Goal: Check status: Check status

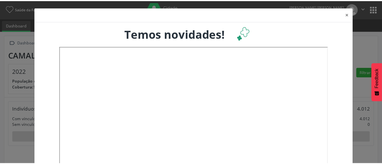
scroll to position [94, 126]
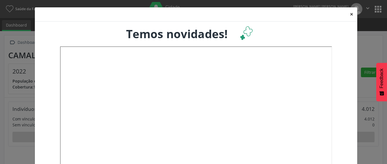
click at [349, 16] on button "×" at bounding box center [351, 14] width 11 height 14
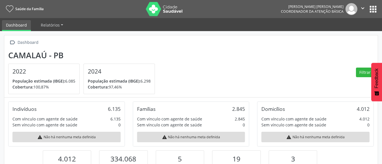
scroll to position [283426, 283396]
click at [376, 11] on button "apps" at bounding box center [374, 9] width 10 height 10
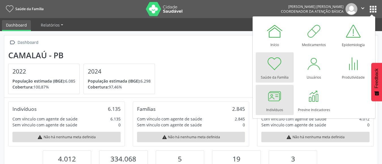
click at [281, 110] on div "Indivíduos" at bounding box center [275, 109] width 17 height 8
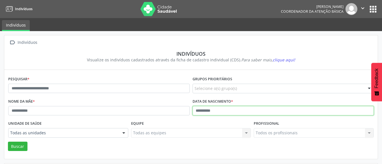
click at [200, 107] on input "text" at bounding box center [284, 111] width 182 height 10
click at [8, 142] on button "Buscar" at bounding box center [18, 147] width 20 height 10
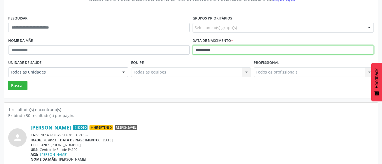
scroll to position [67, 0]
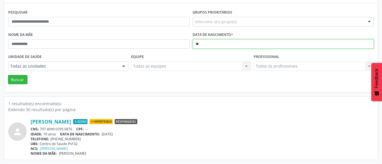
type input "*"
click at [8, 75] on button "Buscar" at bounding box center [18, 80] width 20 height 10
type input "*"
type input "**********"
click at [8, 75] on button "Buscar" at bounding box center [18, 80] width 20 height 10
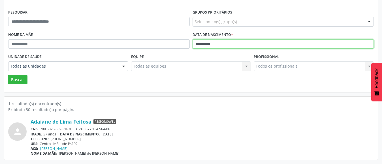
drag, startPoint x: 229, startPoint y: 43, endPoint x: 147, endPoint y: 46, distance: 82.0
click at [147, 46] on div "**********" at bounding box center [191, 42] width 369 height 22
click at [8, 75] on button "Buscar" at bounding box center [18, 80] width 20 height 10
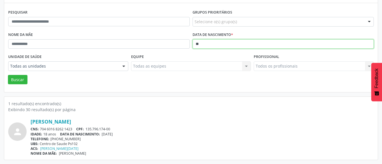
type input "*"
click at [8, 75] on button "Buscar" at bounding box center [18, 80] width 20 height 10
type input "*"
click at [8, 75] on button "Buscar" at bounding box center [18, 80] width 20 height 10
type input "*"
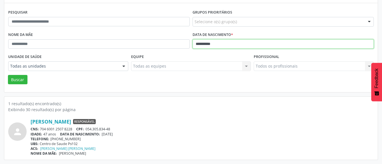
type input "**********"
click at [8, 75] on button "Buscar" at bounding box center [18, 80] width 20 height 10
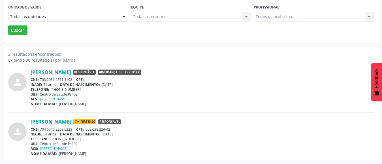
scroll to position [88, 0]
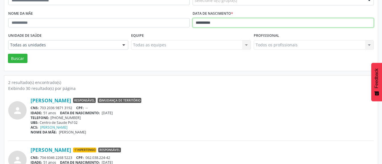
drag, startPoint x: 225, startPoint y: 24, endPoint x: 102, endPoint y: 30, distance: 123.5
click at [102, 30] on div "**********" at bounding box center [191, 20] width 369 height 22
click at [8, 54] on button "Buscar" at bounding box center [18, 59] width 20 height 10
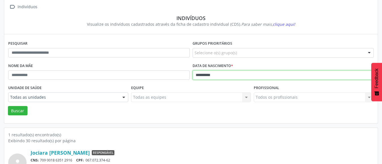
scroll to position [67, 0]
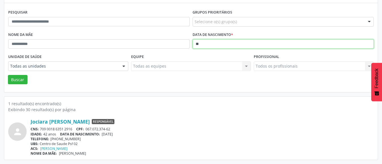
type input "*"
click at [8, 75] on button "Buscar" at bounding box center [18, 80] width 20 height 10
type input "*"
click at [8, 75] on button "Buscar" at bounding box center [18, 80] width 20 height 10
type input "*"
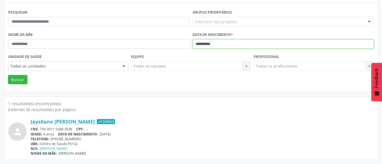
click at [8, 75] on button "Buscar" at bounding box center [18, 80] width 20 height 10
type input "*"
click at [8, 75] on button "Buscar" at bounding box center [18, 80] width 20 height 10
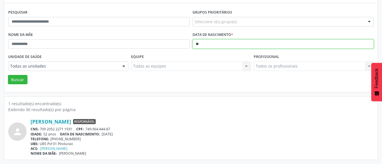
type input "*"
click at [8, 75] on button "Buscar" at bounding box center [18, 80] width 20 height 10
type input "*"
type input "**********"
click at [8, 75] on button "Buscar" at bounding box center [18, 80] width 20 height 10
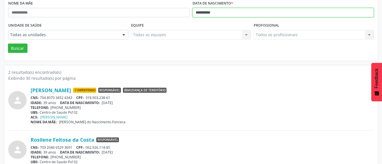
scroll to position [88, 0]
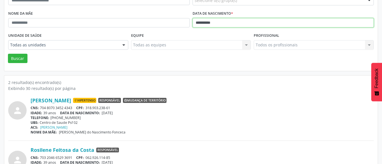
drag, startPoint x: 229, startPoint y: 24, endPoint x: 133, endPoint y: 26, distance: 95.8
click at [133, 26] on div "**********" at bounding box center [191, 20] width 369 height 22
click at [8, 54] on button "Buscar" at bounding box center [18, 59] width 20 height 10
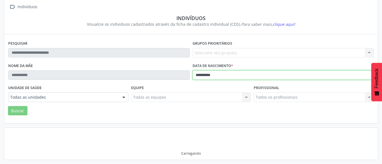
scroll to position [67, 0]
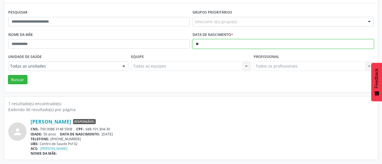
type input "*"
click at [8, 75] on button "Buscar" at bounding box center [18, 80] width 20 height 10
type input "*"
click at [8, 75] on button "Buscar" at bounding box center [18, 80] width 20 height 10
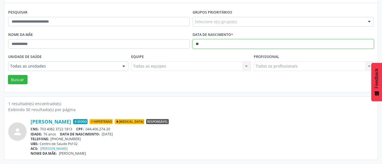
type input "*"
click at [8, 75] on button "Buscar" at bounding box center [18, 80] width 20 height 10
type input "*"
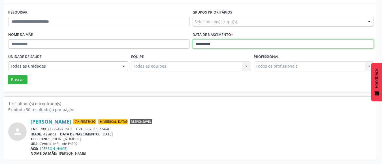
type input "**********"
click at [8, 75] on button "Buscar" at bounding box center [18, 80] width 20 height 10
